Goal: Transaction & Acquisition: Purchase product/service

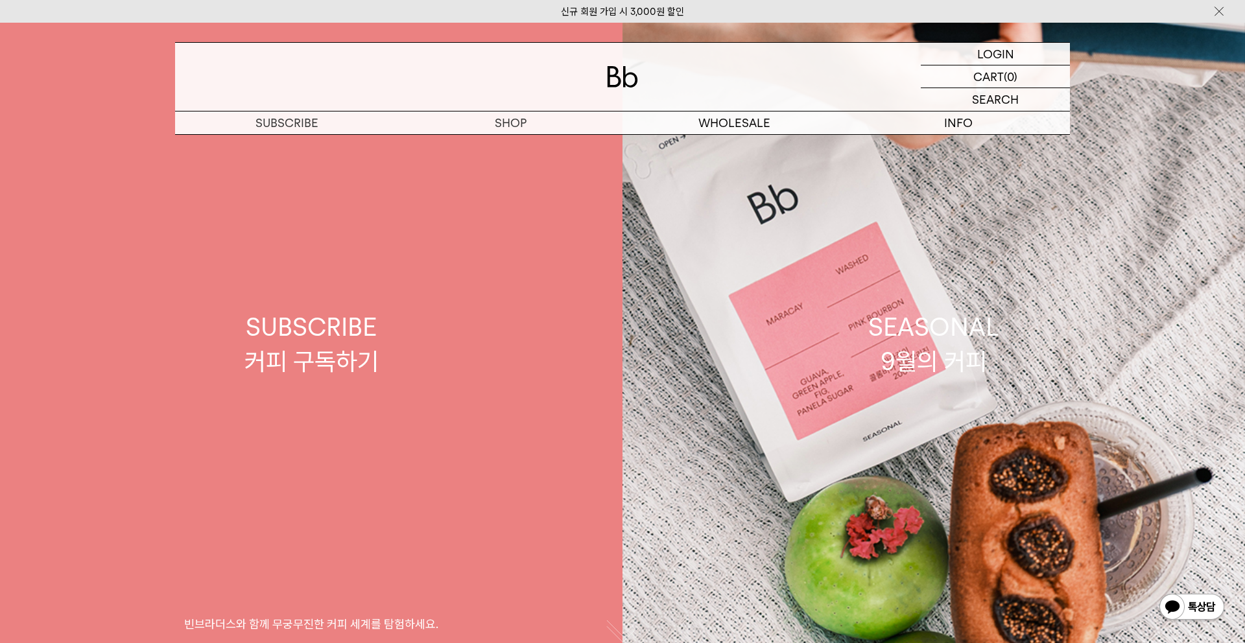
click at [501, 149] on link "SUBSCRIBE 커피 구독하기 빈브라더스와 함께 무궁무진한 커피 세계를 탐험하세요." at bounding box center [311, 344] width 623 height 643
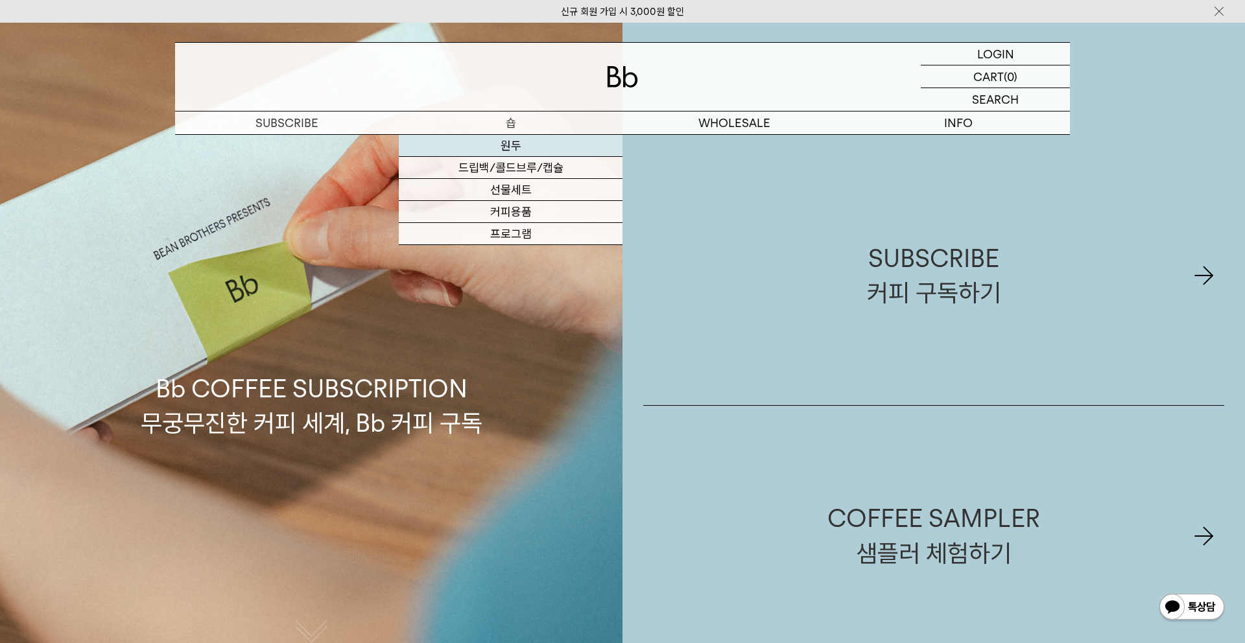
click at [506, 141] on link "원두" at bounding box center [511, 146] width 224 height 22
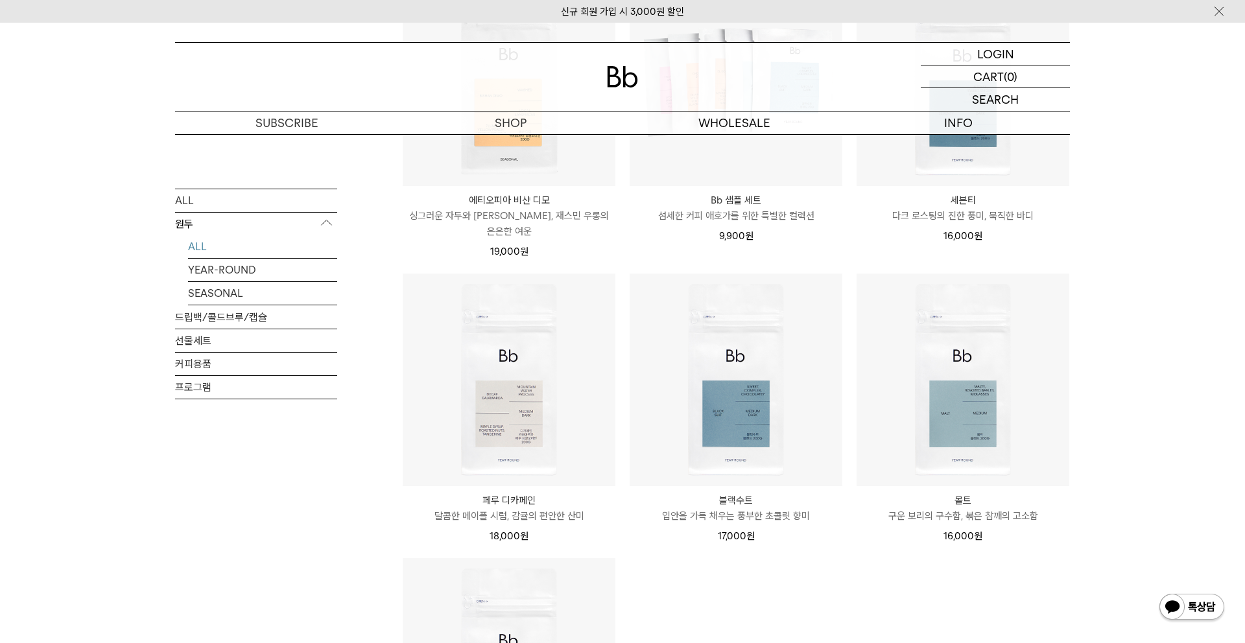
scroll to position [807, 0]
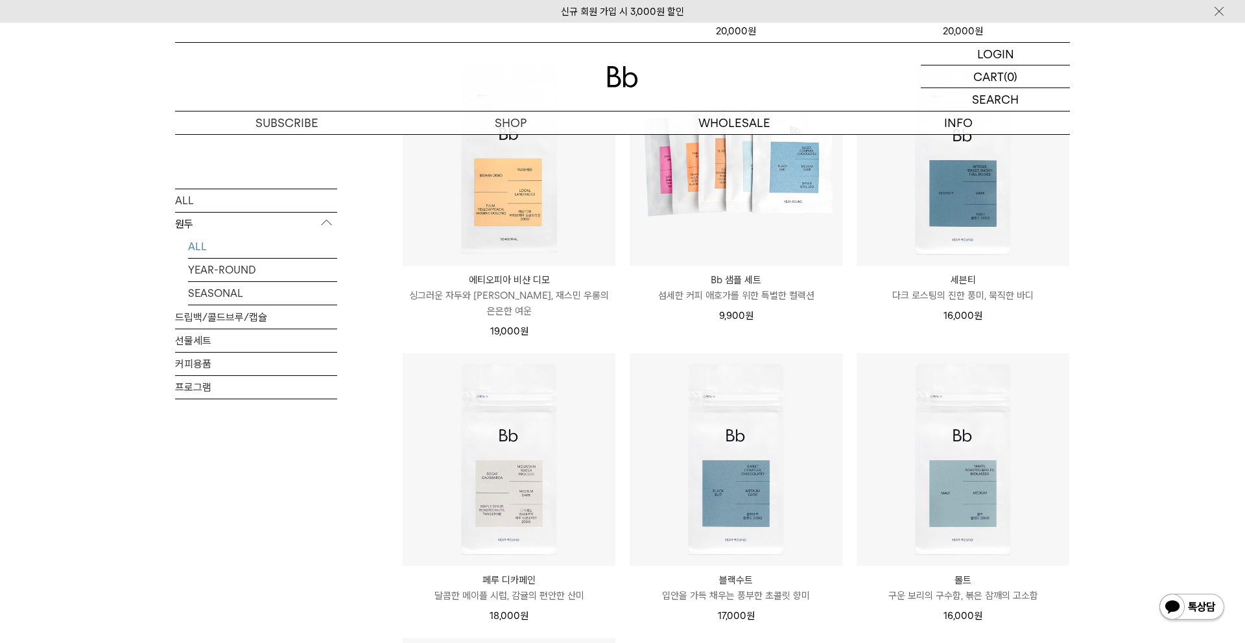
click at [623, 457] on li "블랙수트 Black Suit 입안을 가득 채우는 풍부한 초콜릿 향미 17,000 원" at bounding box center [736, 495] width 227 height 285
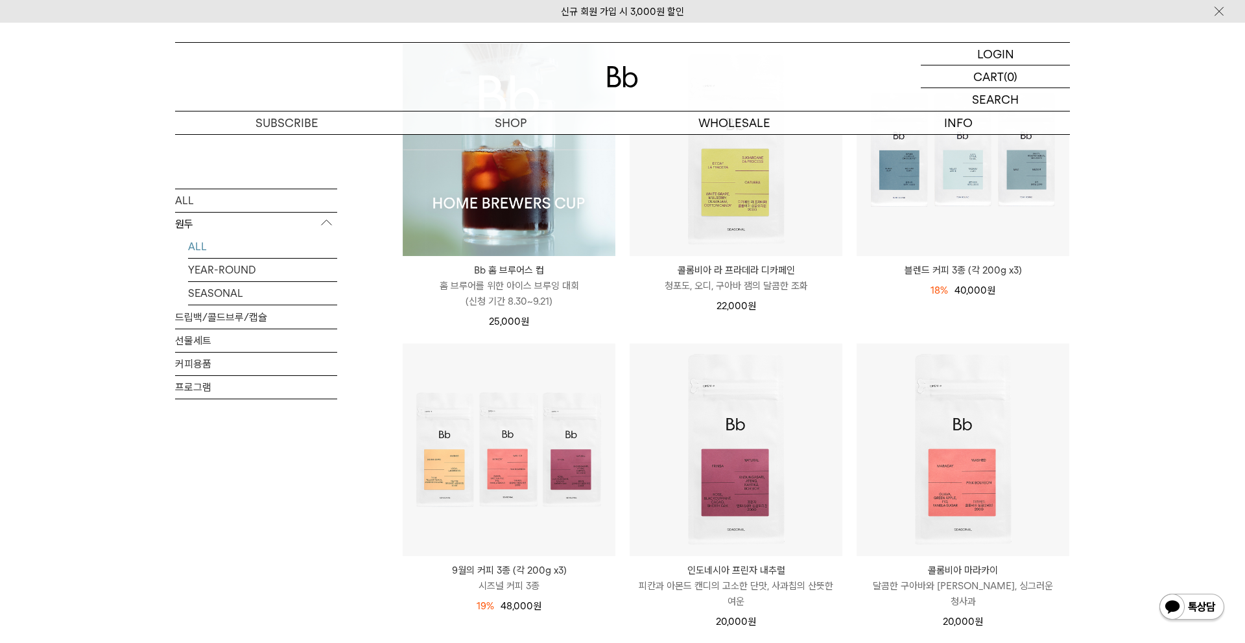
scroll to position [0, 0]
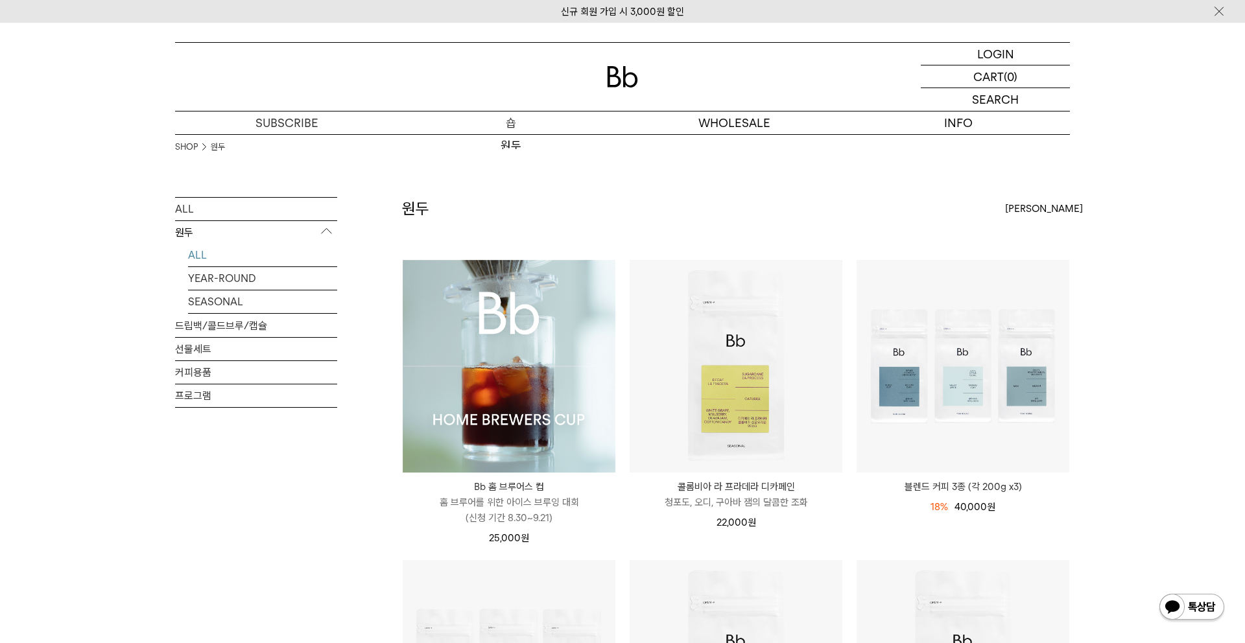
click at [530, 134] on div "원두 드립백/콜드브루/캡슐 선물세트 커피용품 프로그램" at bounding box center [511, 141] width 224 height 15
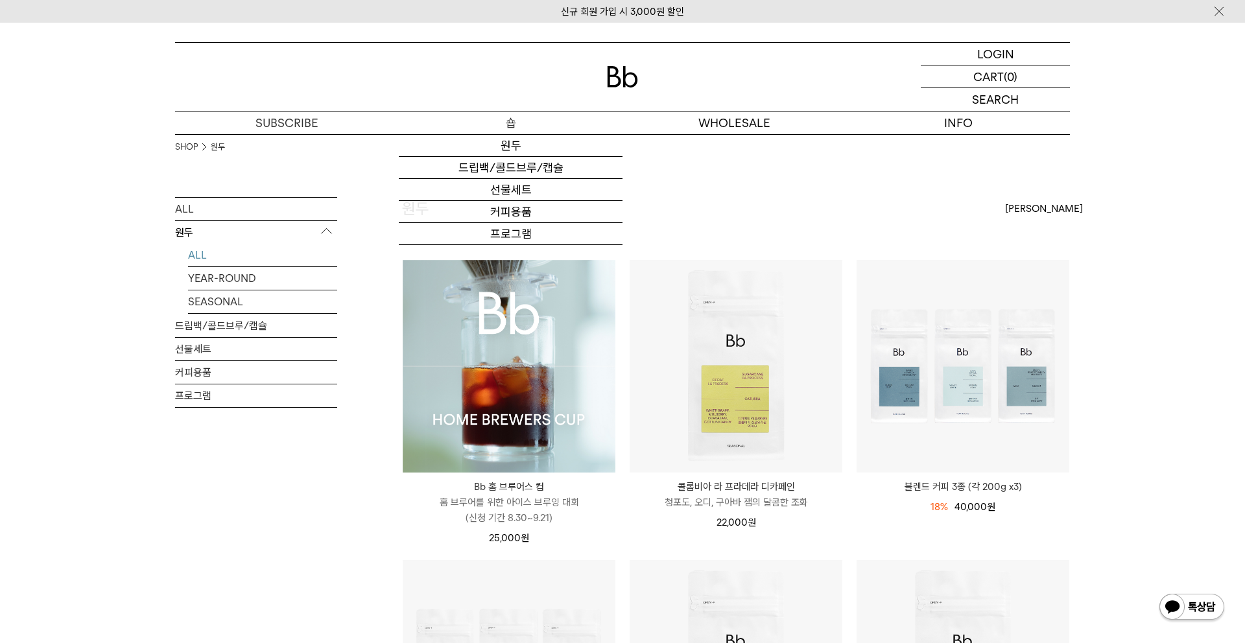
click at [514, 122] on p "숍" at bounding box center [511, 123] width 224 height 23
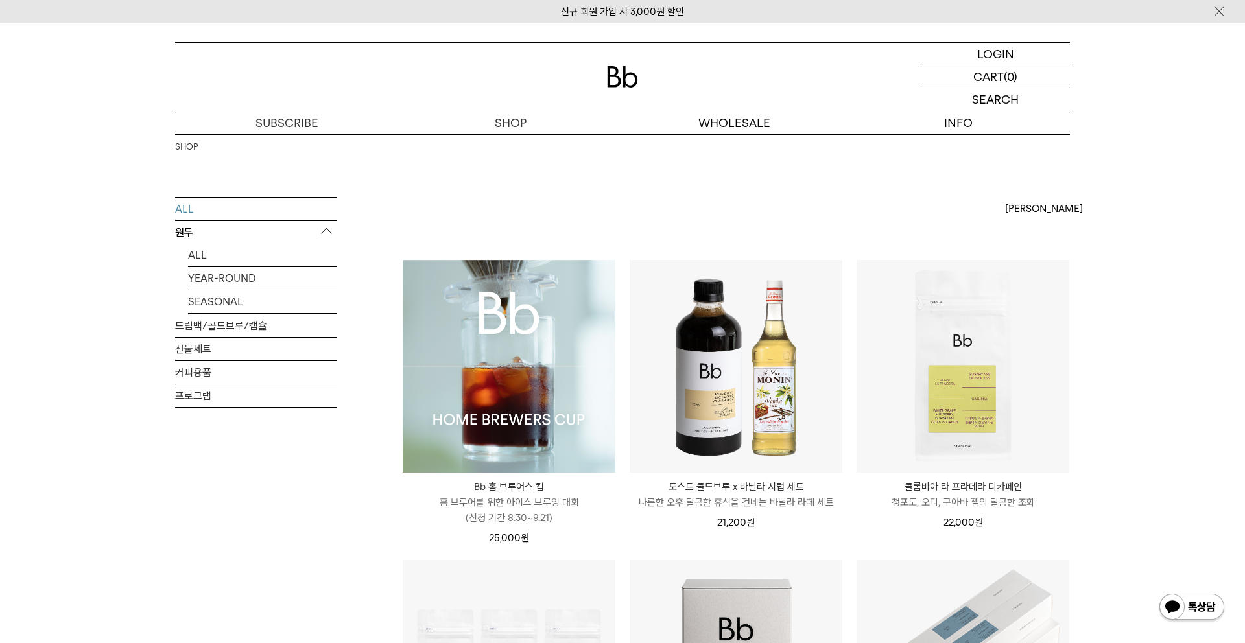
click at [615, 76] on img at bounding box center [622, 76] width 31 height 21
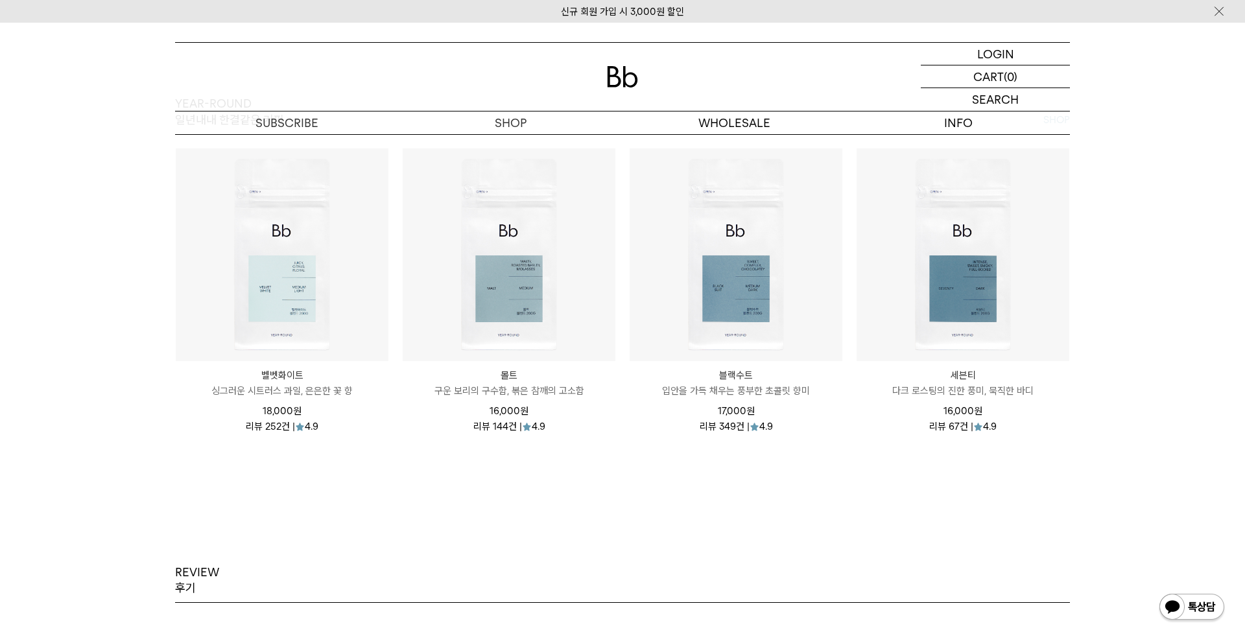
scroll to position [1621, 0]
